Goal: Contribute content: Add original content to the website for others to see

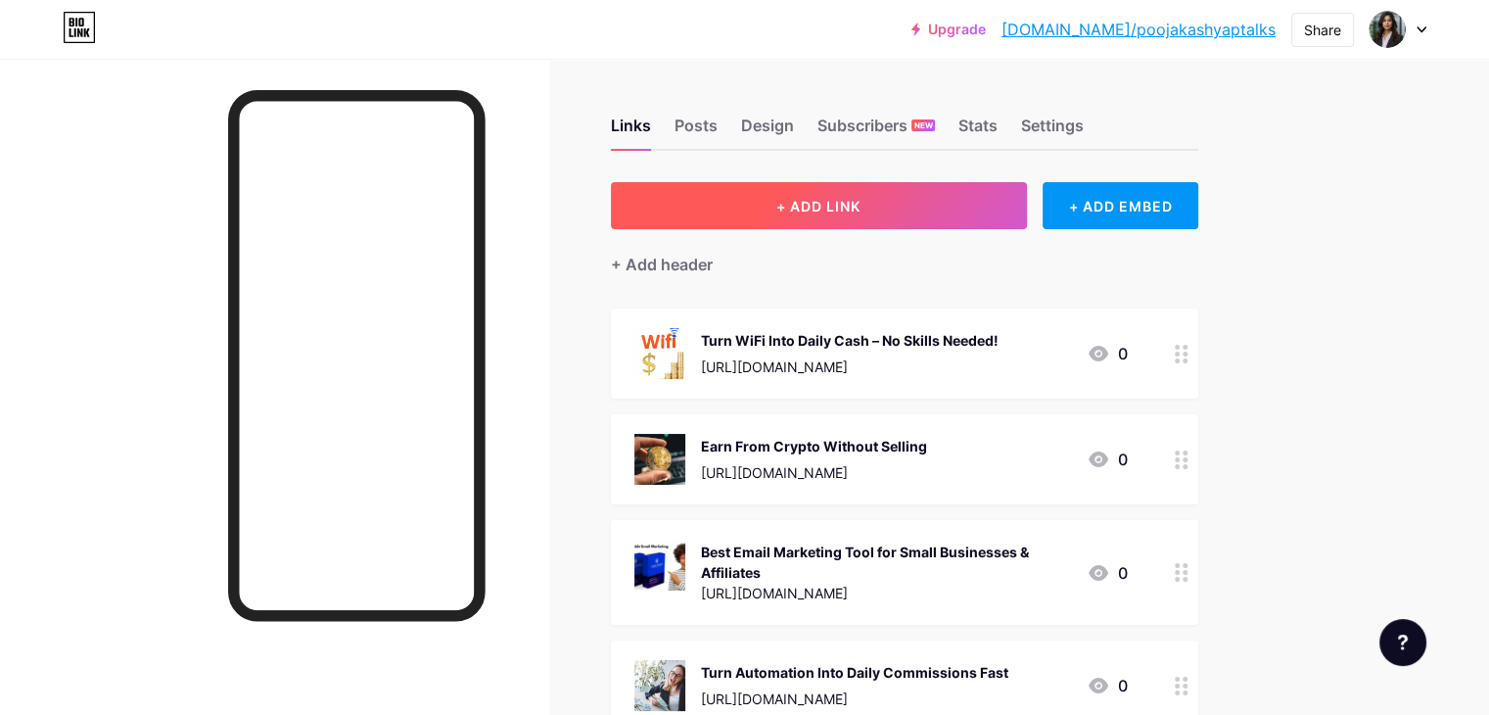
click at [861, 198] on span "+ ADD LINK" at bounding box center [818, 206] width 84 height 17
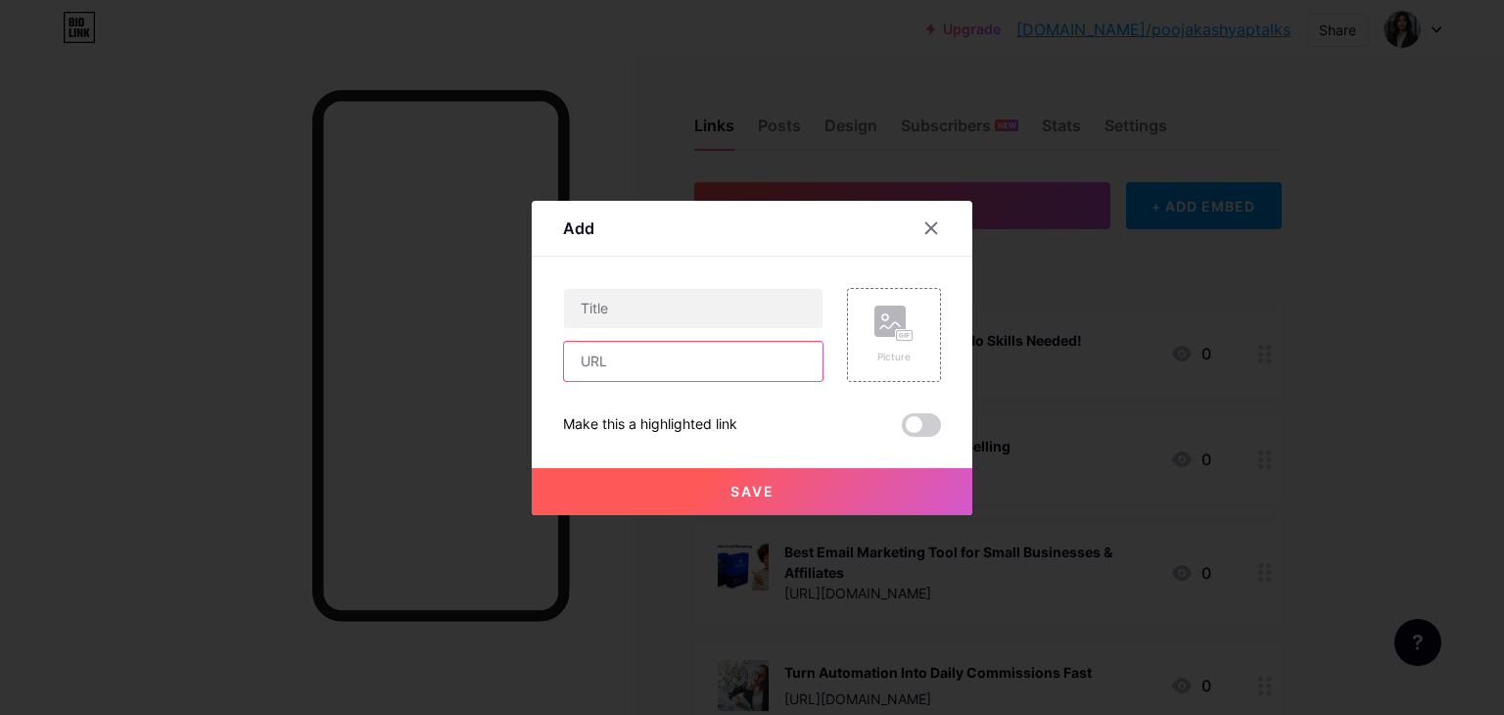
click at [657, 368] on input "text" at bounding box center [693, 361] width 258 height 39
click at [670, 313] on input "text" at bounding box center [693, 308] width 258 height 39
click at [654, 360] on input "text" at bounding box center [693, 361] width 258 height 39
paste input "[URL][DOMAIN_NAME]"
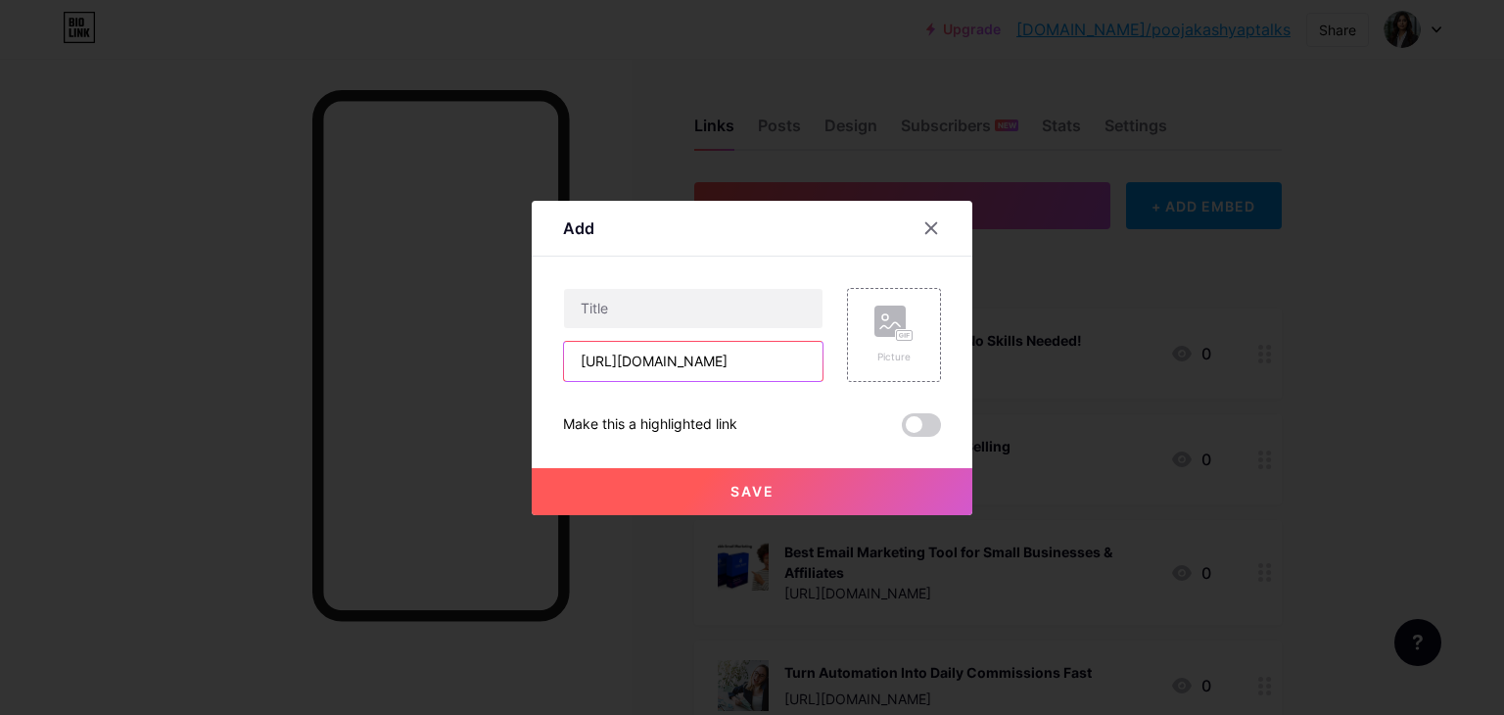
type input "[URL][DOMAIN_NAME]"
click at [598, 317] on input "text" at bounding box center [693, 308] width 258 height 39
paste input "Earn Passive Income Fast With This System"
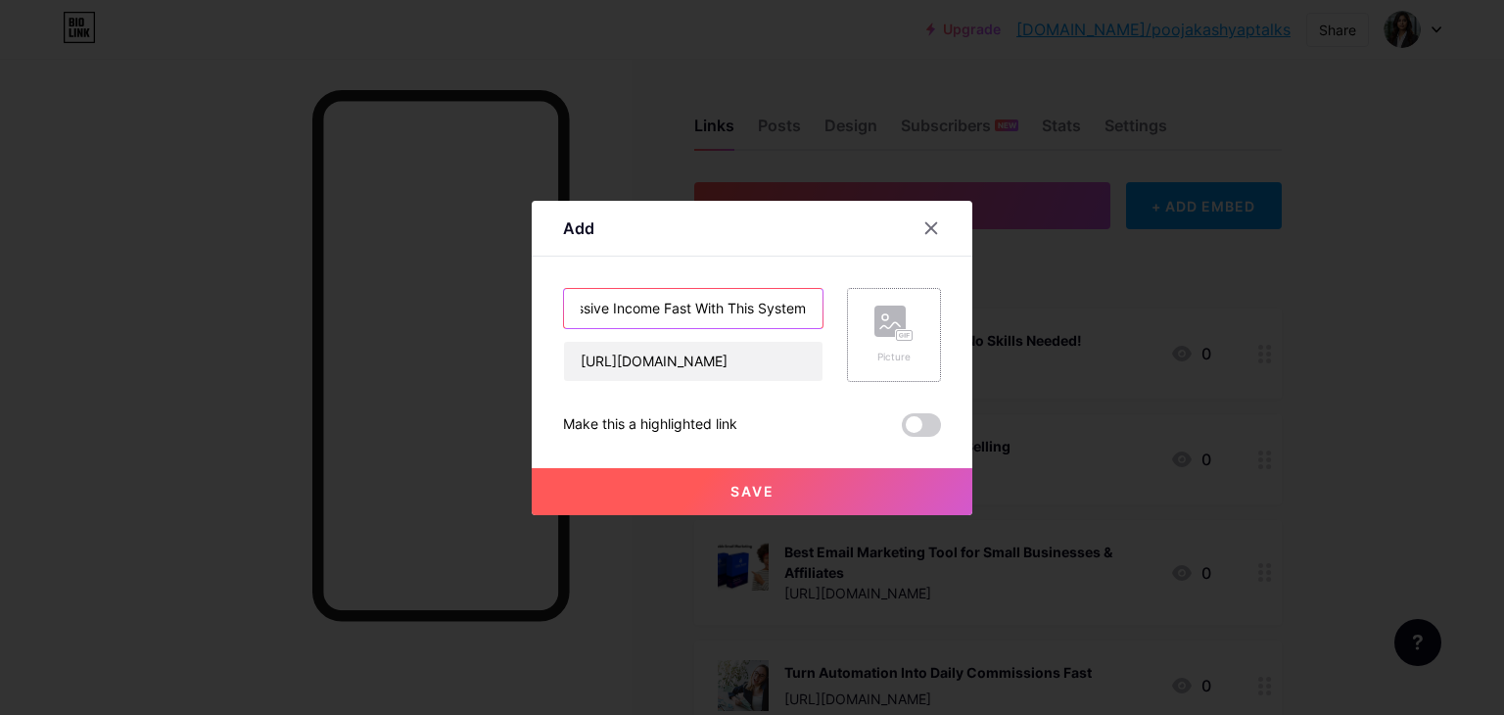
type input "Earn Passive Income Fast With This System"
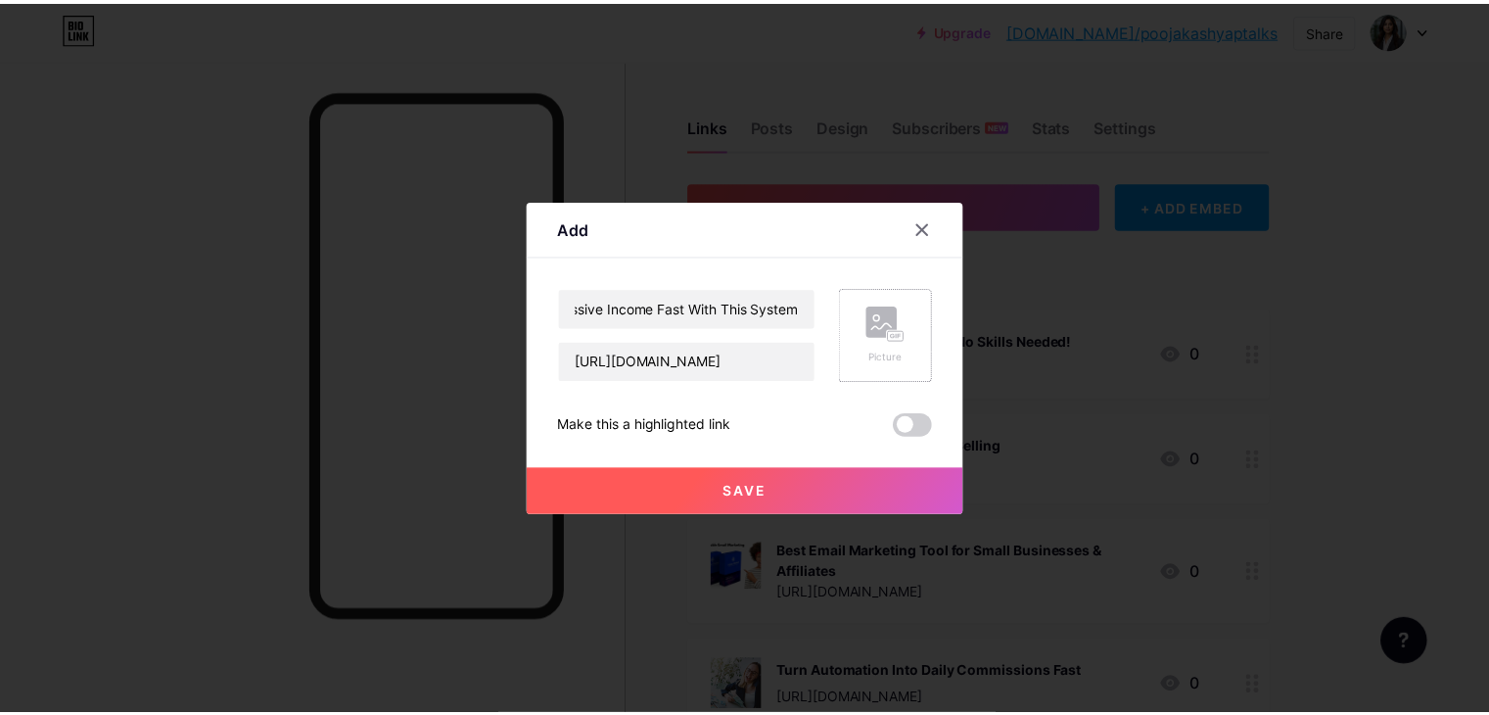
scroll to position [0, 0]
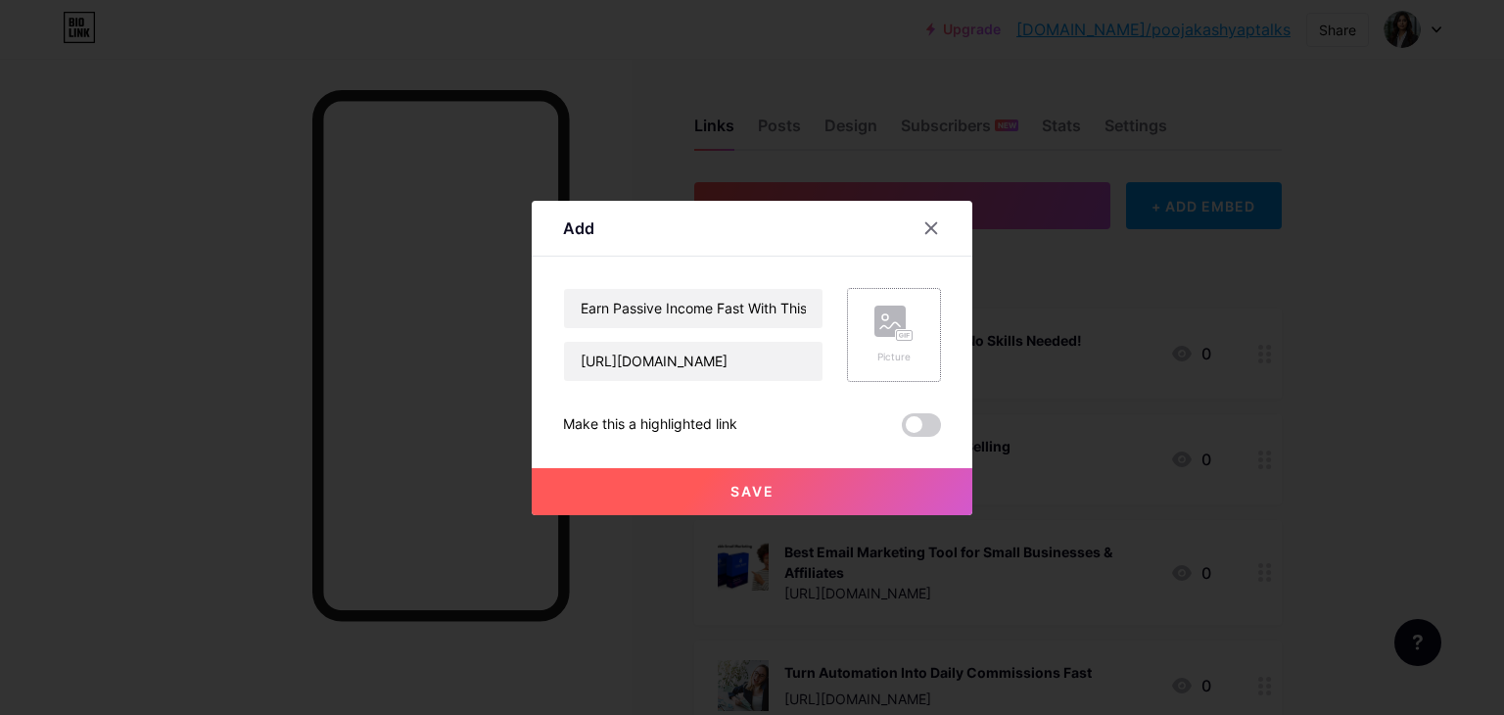
click at [875, 321] on rect at bounding box center [889, 320] width 31 height 31
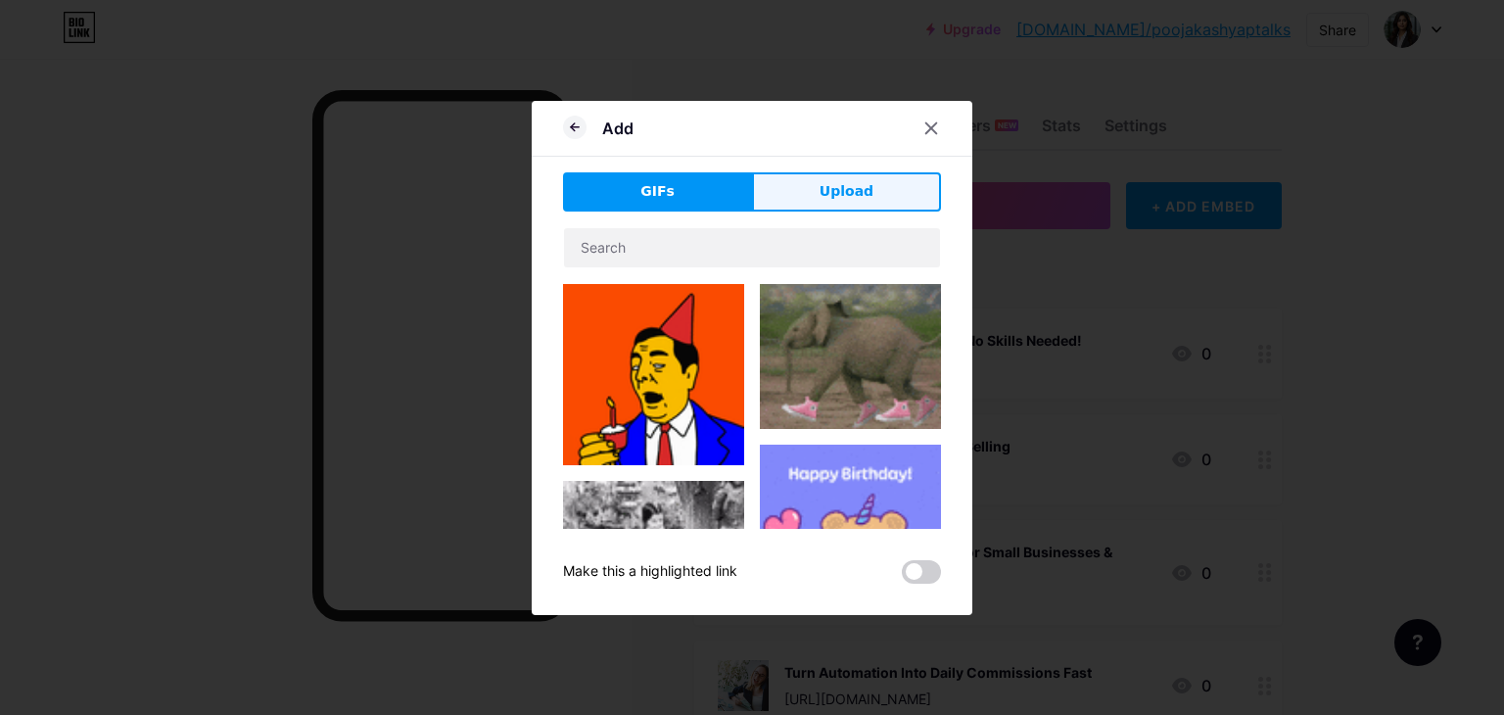
click at [845, 181] on span "Upload" at bounding box center [846, 191] width 54 height 21
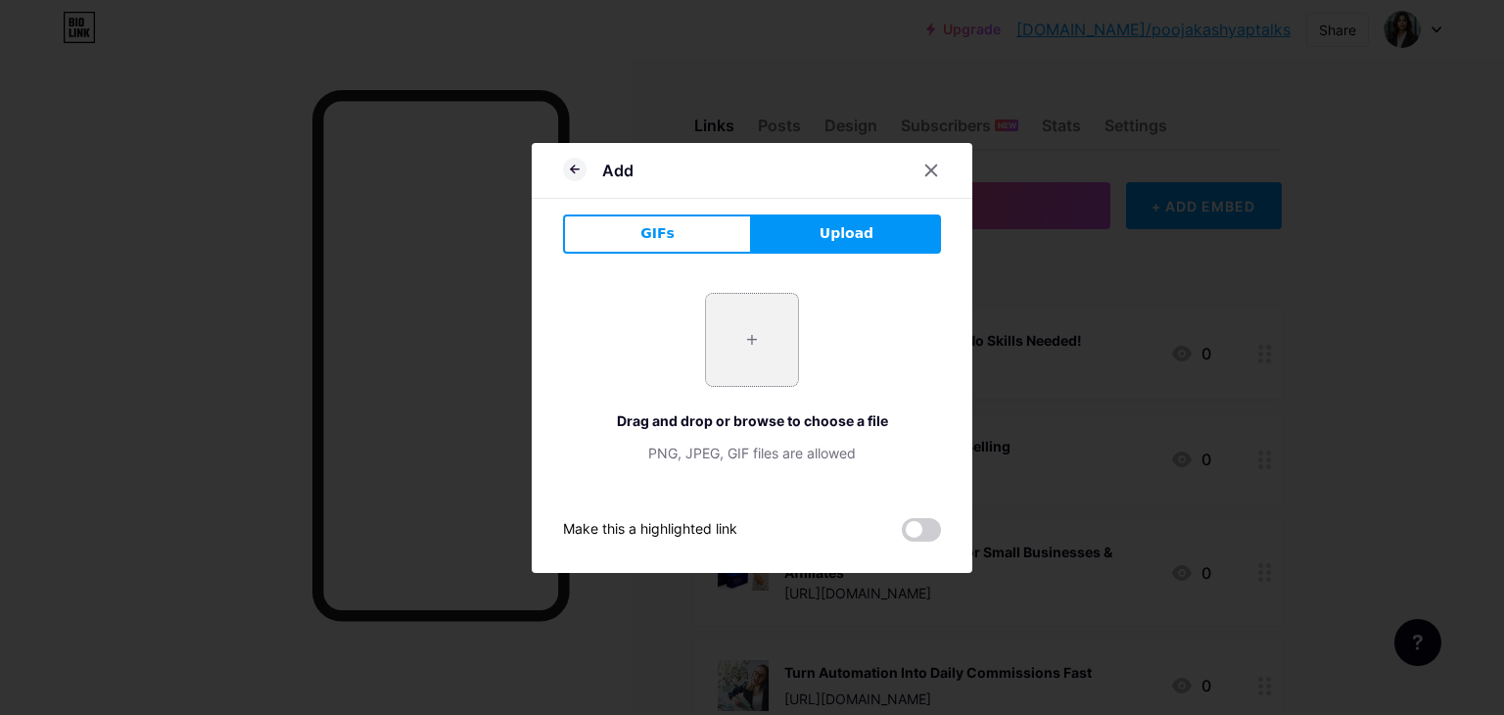
click at [757, 328] on input "file" at bounding box center [752, 340] width 92 height 92
type input "C:\fakepath\Untitled design - 2025-08-01T122116.221.png"
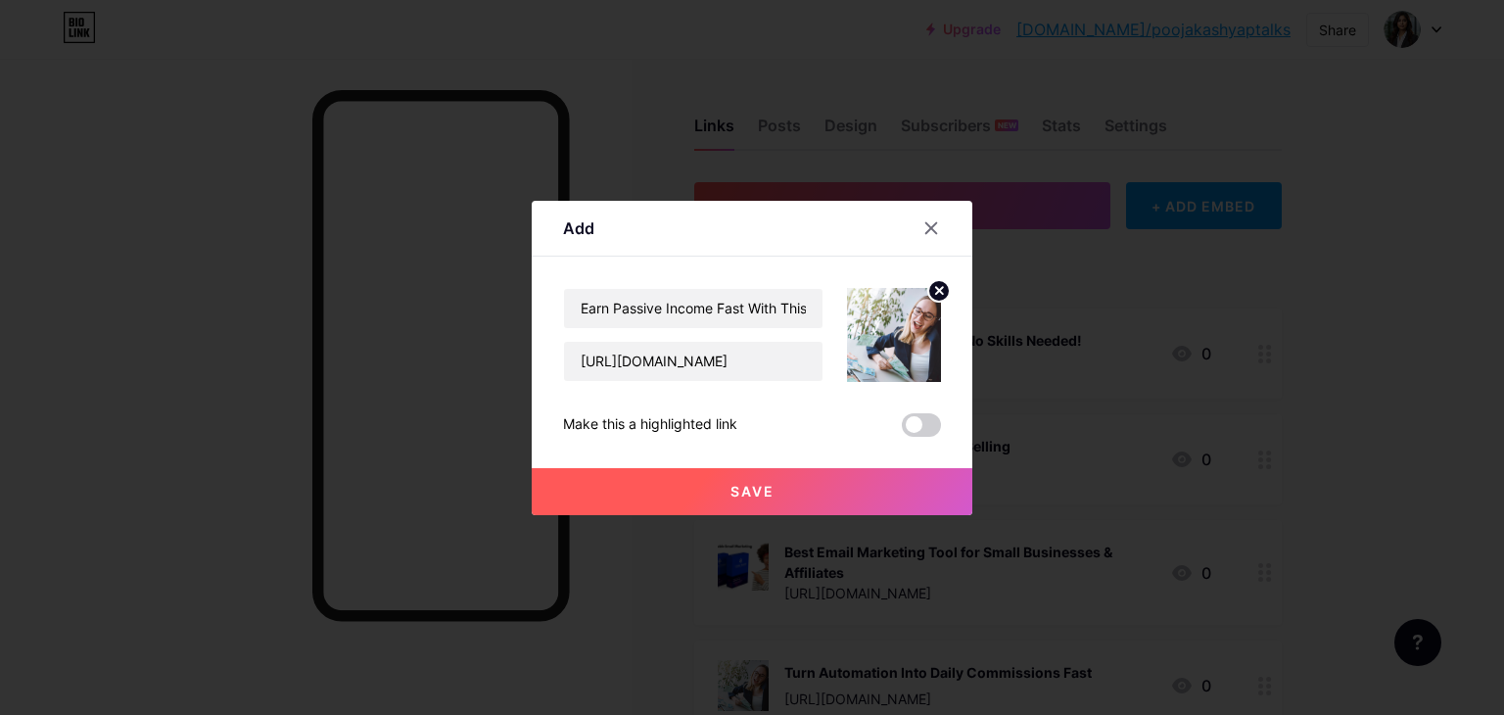
click at [882, 345] on img at bounding box center [894, 335] width 94 height 94
click at [936, 291] on icon at bounding box center [939, 290] width 7 height 7
click at [885, 334] on rect at bounding box center [889, 320] width 31 height 31
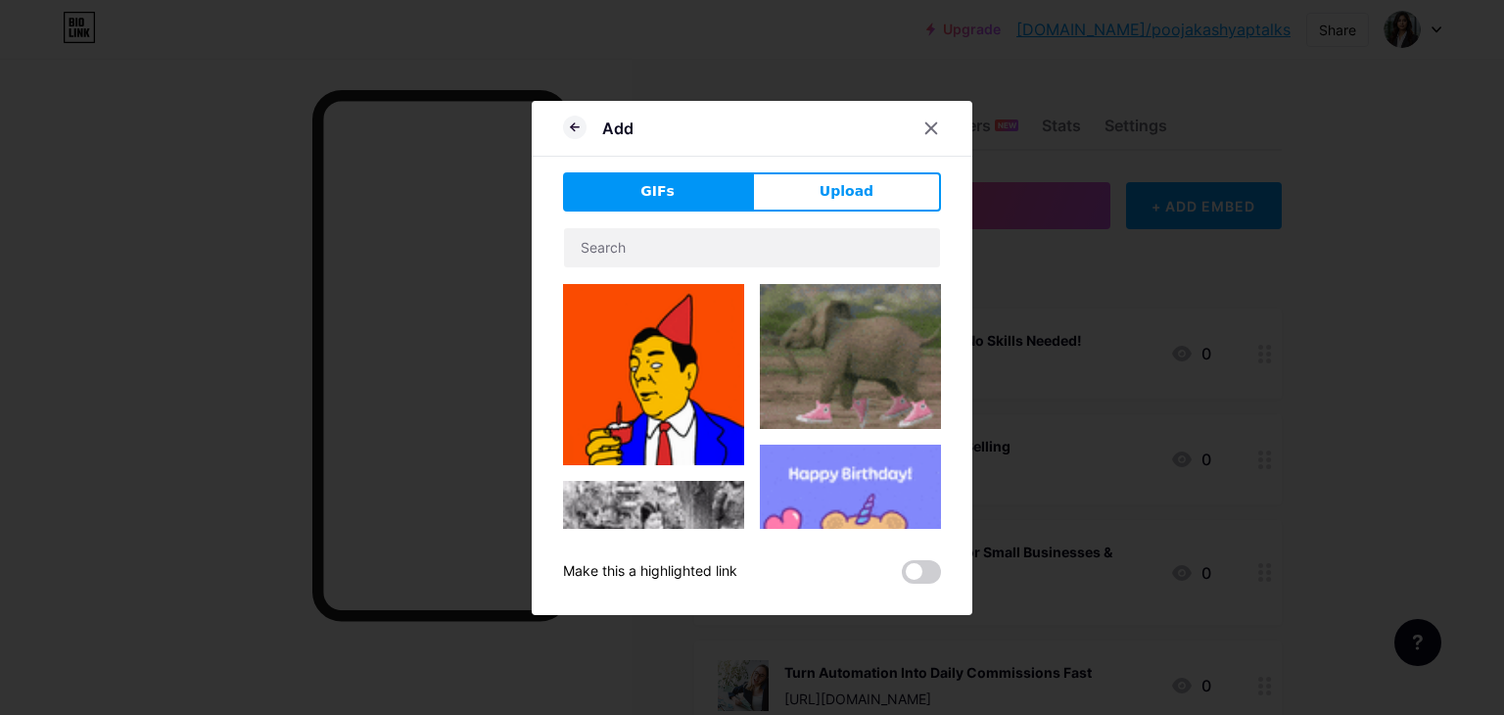
drag, startPoint x: 807, startPoint y: 186, endPoint x: 814, endPoint y: 201, distance: 16.2
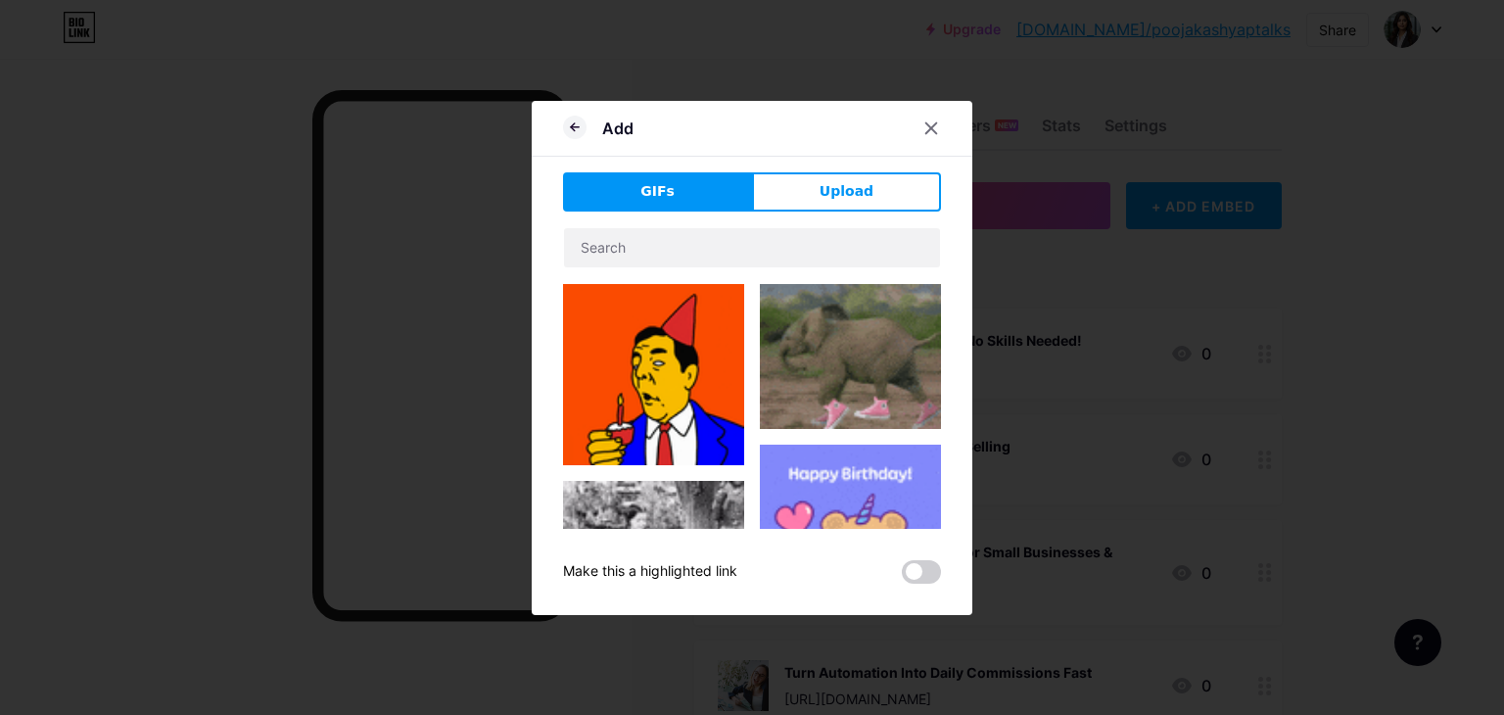
click at [807, 185] on button "Upload" at bounding box center [846, 191] width 189 height 39
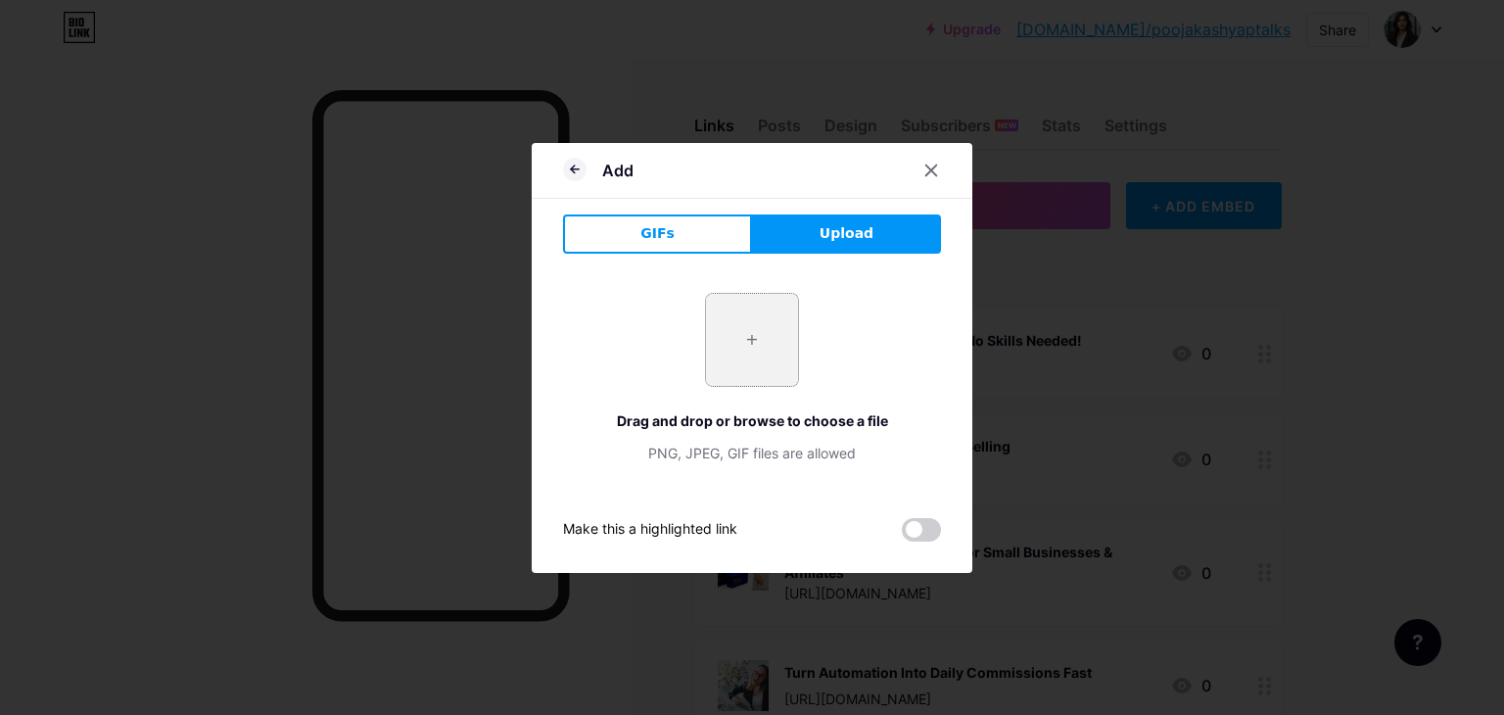
click at [748, 346] on input "file" at bounding box center [752, 340] width 92 height 92
type input "C:\fakepath\Add a heading (40).webp"
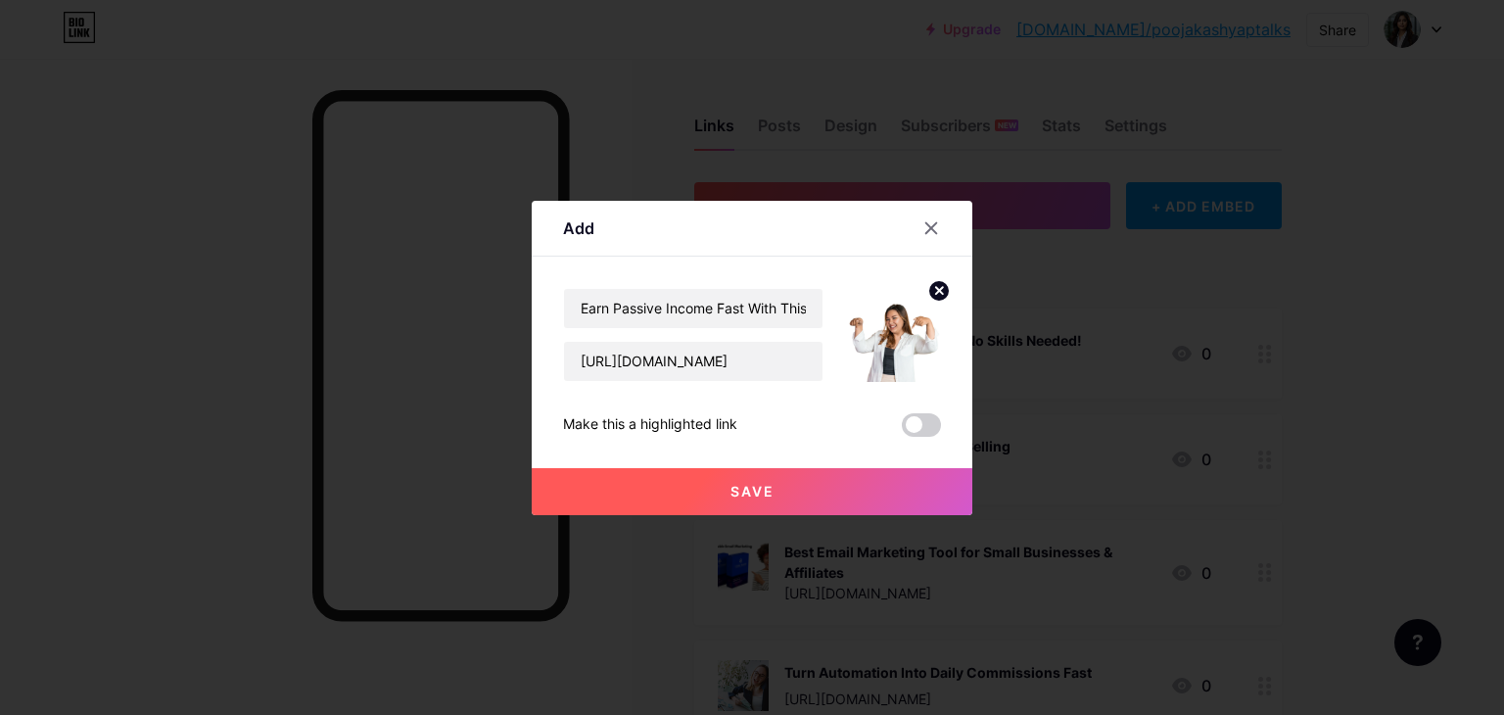
click at [738, 487] on span "Save" at bounding box center [752, 491] width 44 height 17
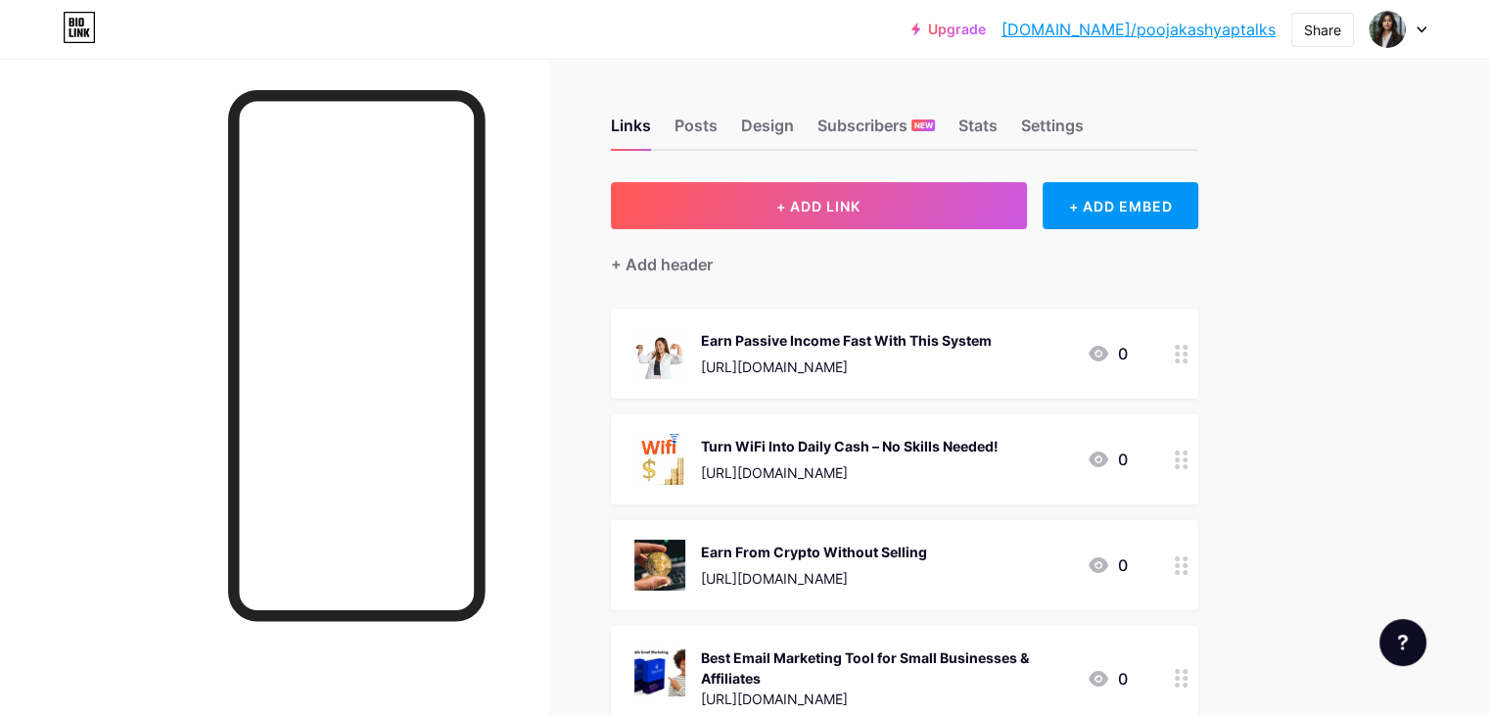
click at [927, 563] on div "Earn From Crypto Without Selling [URL][DOMAIN_NAME]" at bounding box center [814, 564] width 226 height 51
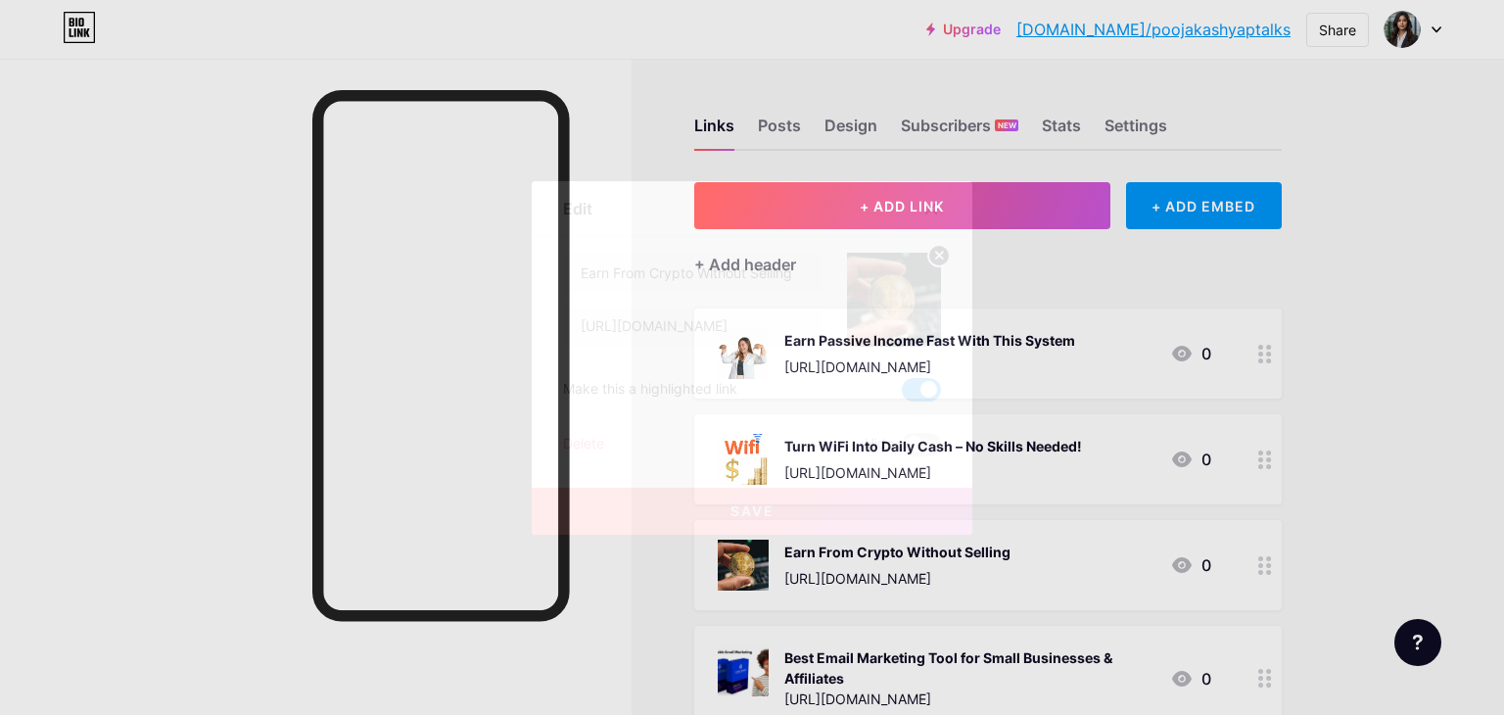
click at [911, 389] on span at bounding box center [921, 389] width 39 height 23
click at [902, 395] on input "checkbox" at bounding box center [902, 395] width 0 height 0
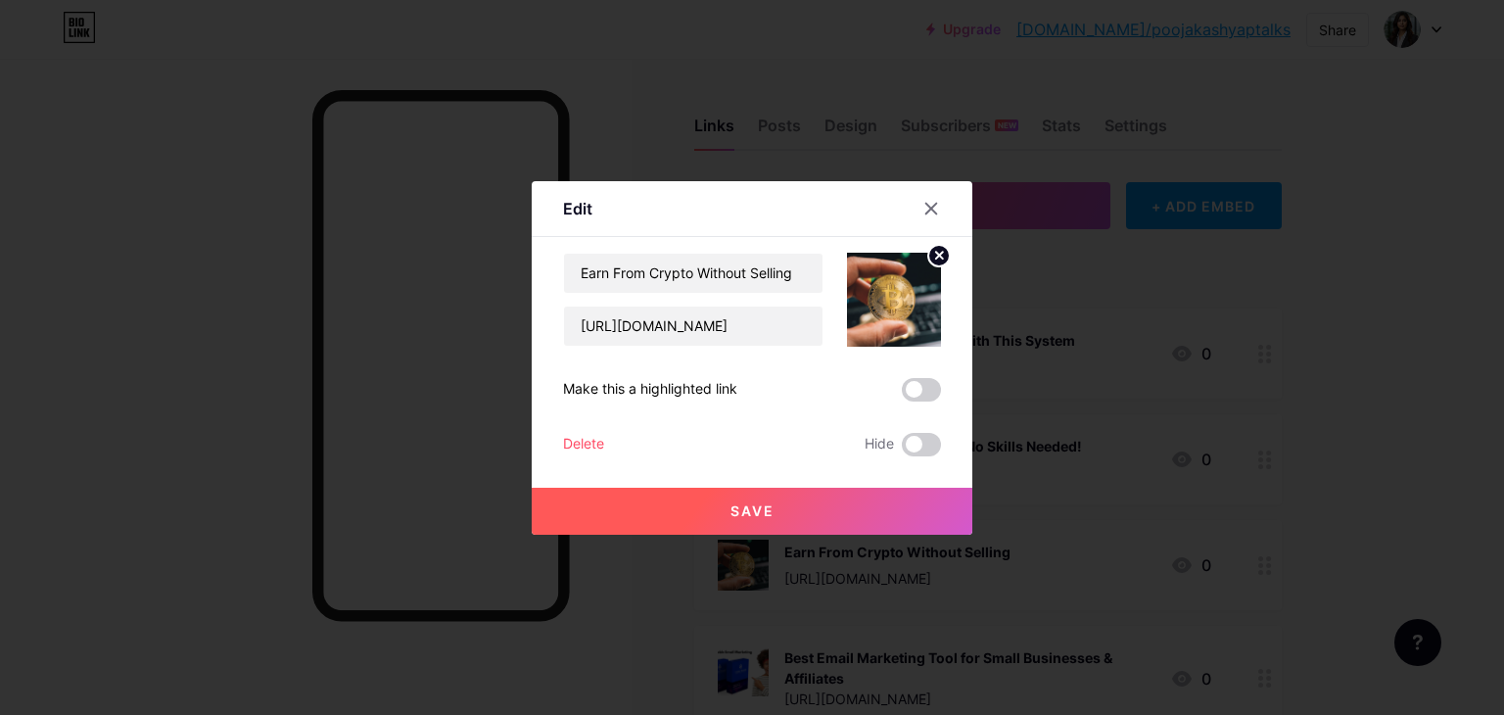
click at [799, 501] on button "Save" at bounding box center [752, 511] width 441 height 47
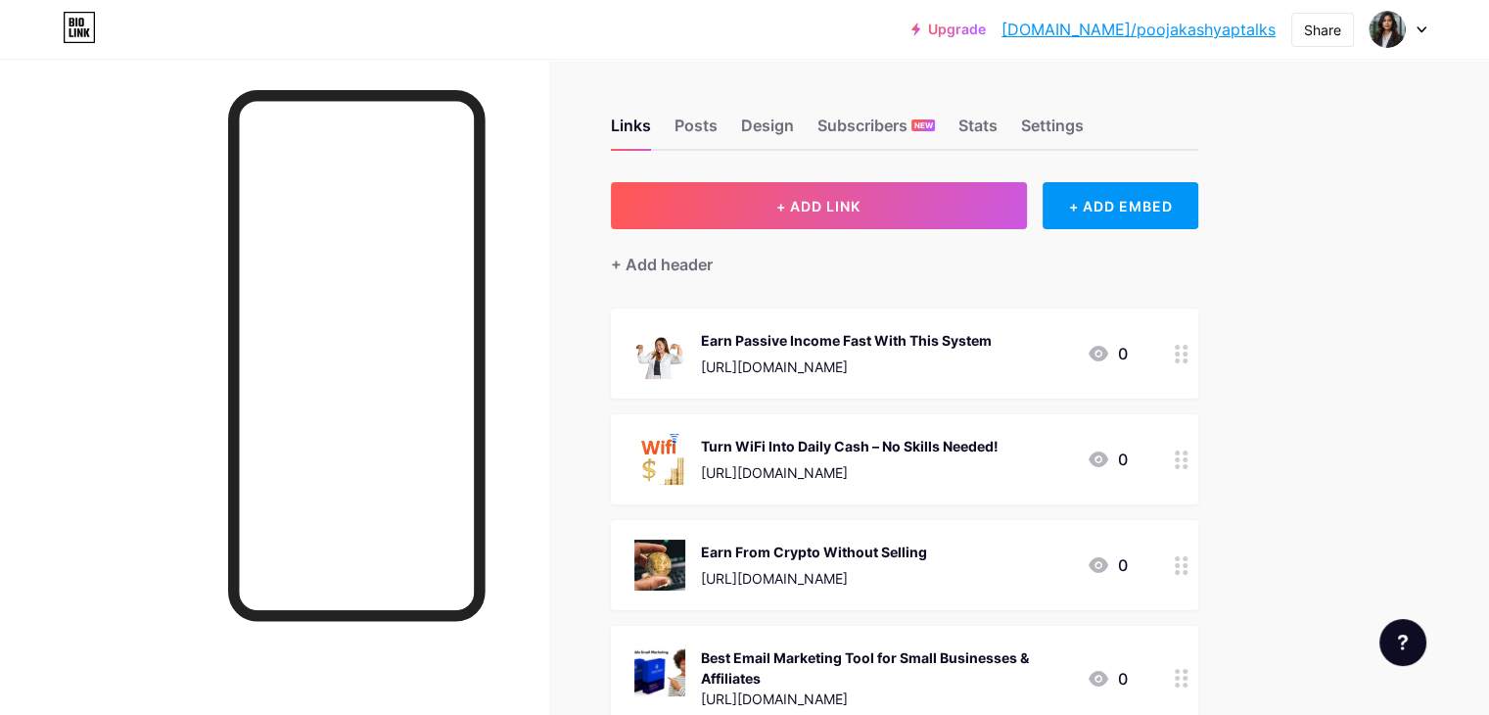
click at [1084, 350] on div "Earn Passive Income Fast With This System [URL][DOMAIN_NAME] 0" at bounding box center [880, 353] width 493 height 51
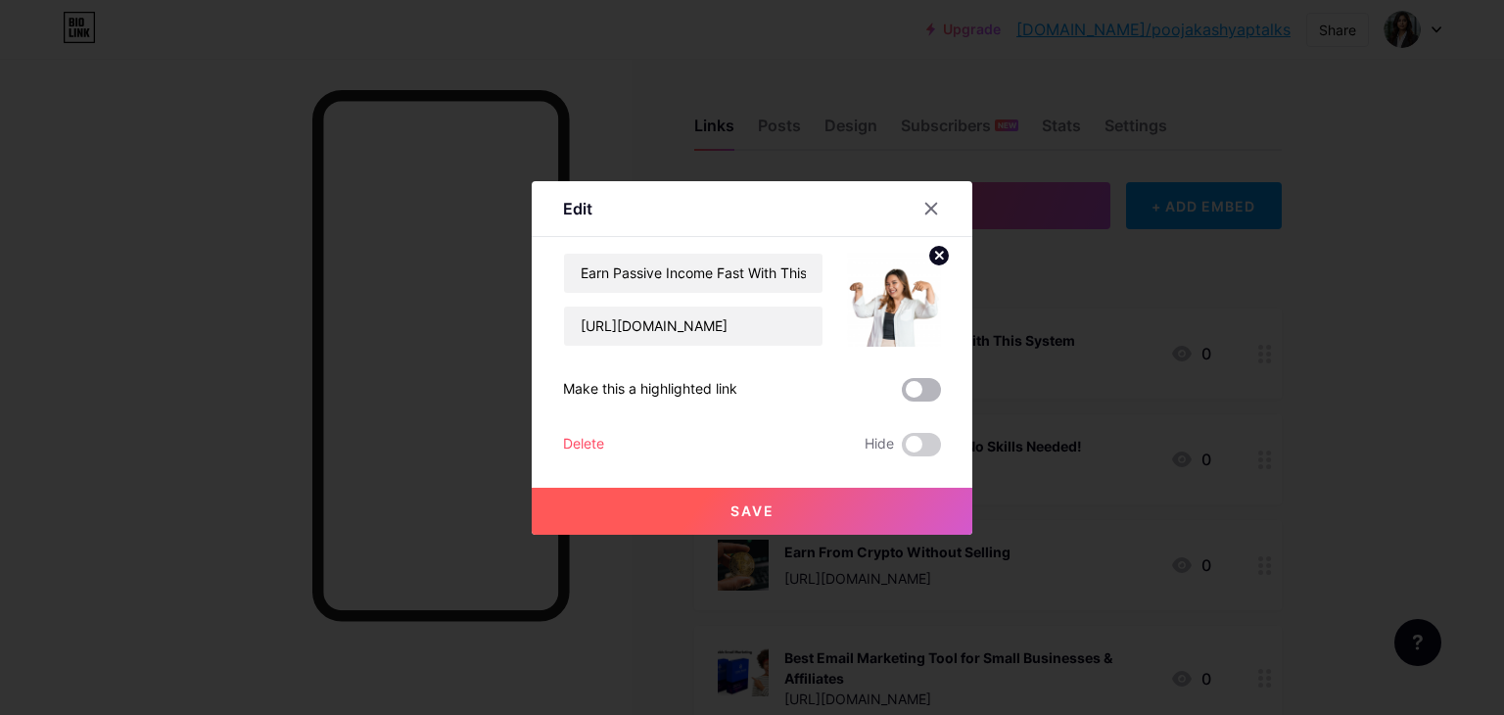
click at [911, 389] on span at bounding box center [921, 389] width 39 height 23
click at [902, 395] on input "checkbox" at bounding box center [902, 395] width 0 height 0
click at [809, 501] on button "Save" at bounding box center [752, 511] width 441 height 47
